Goal: Information Seeking & Learning: Learn about a topic

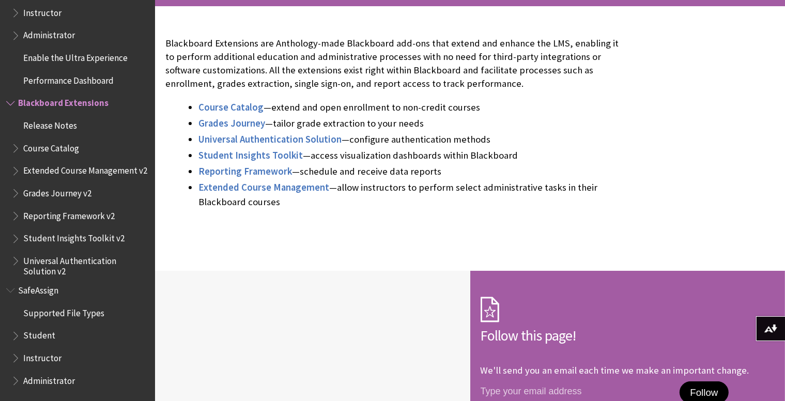
scroll to position [241, 0]
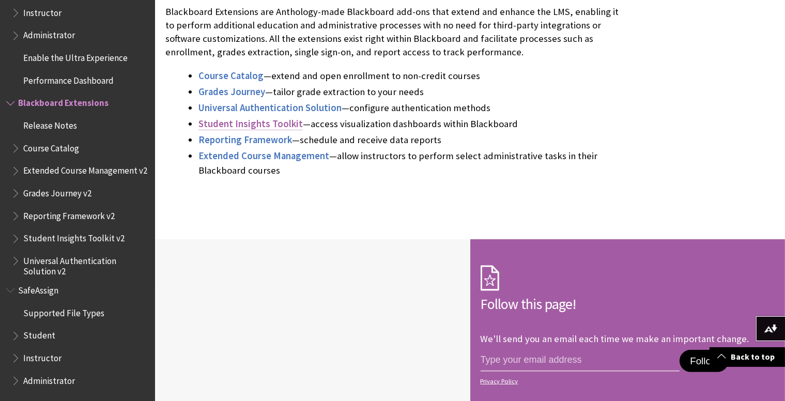
click at [273, 125] on span "Student Insights Toolkit" at bounding box center [250, 124] width 104 height 12
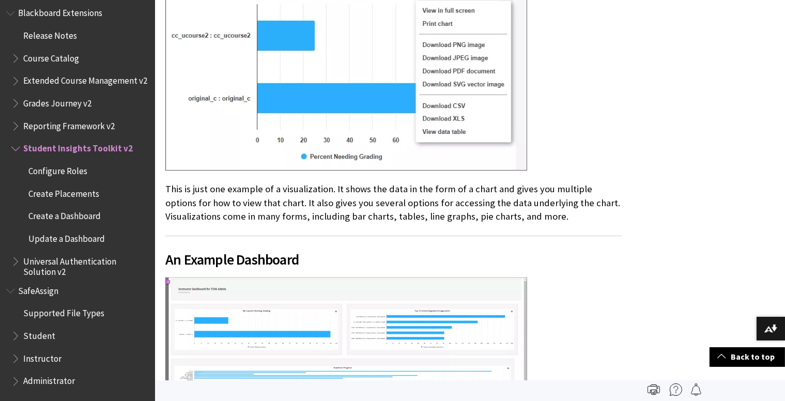
scroll to position [413, 0]
